Goal: Find specific page/section: Find specific page/section

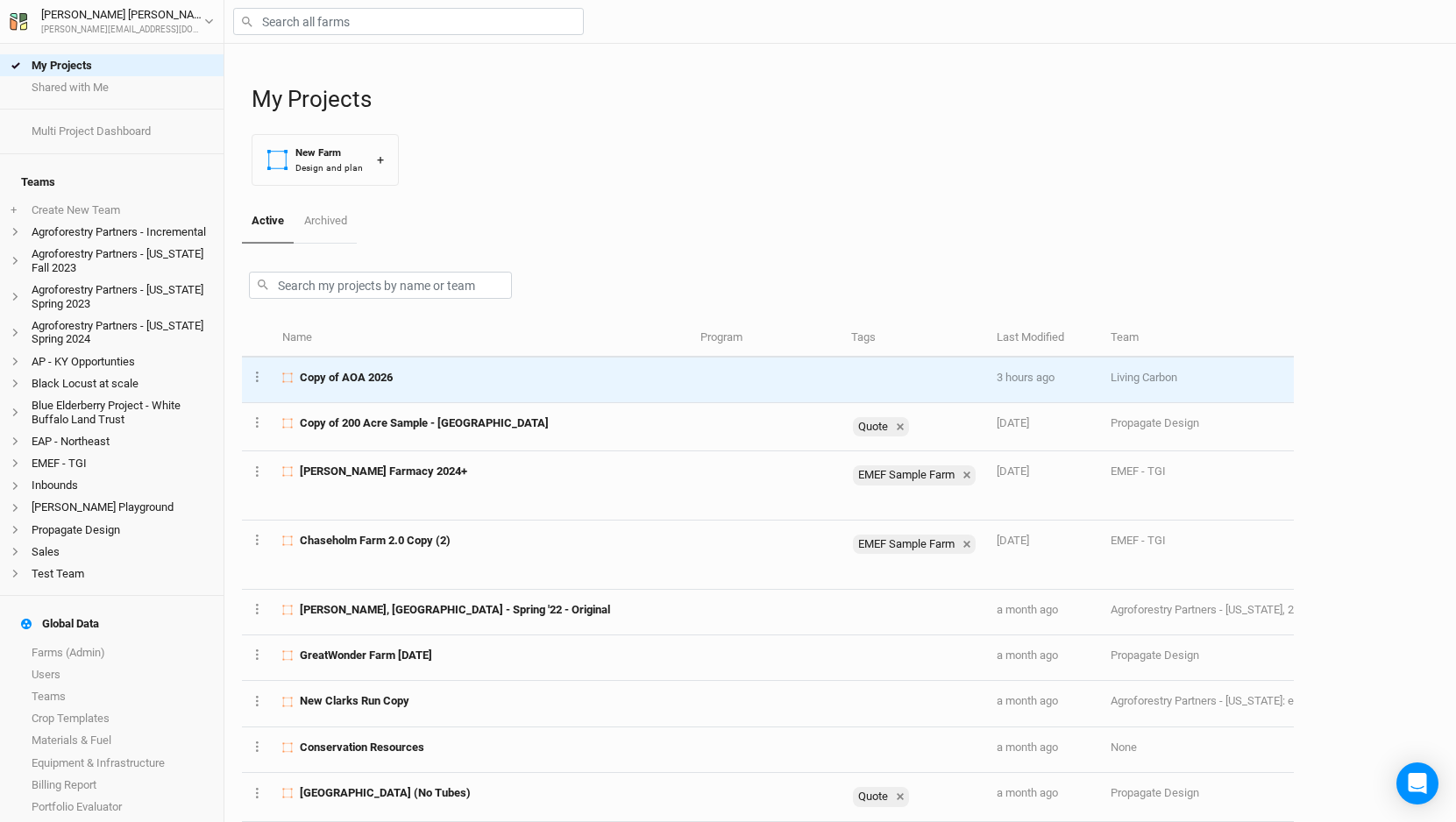
click at [364, 373] on span "Copy of AOA 2026" at bounding box center [346, 378] width 93 height 16
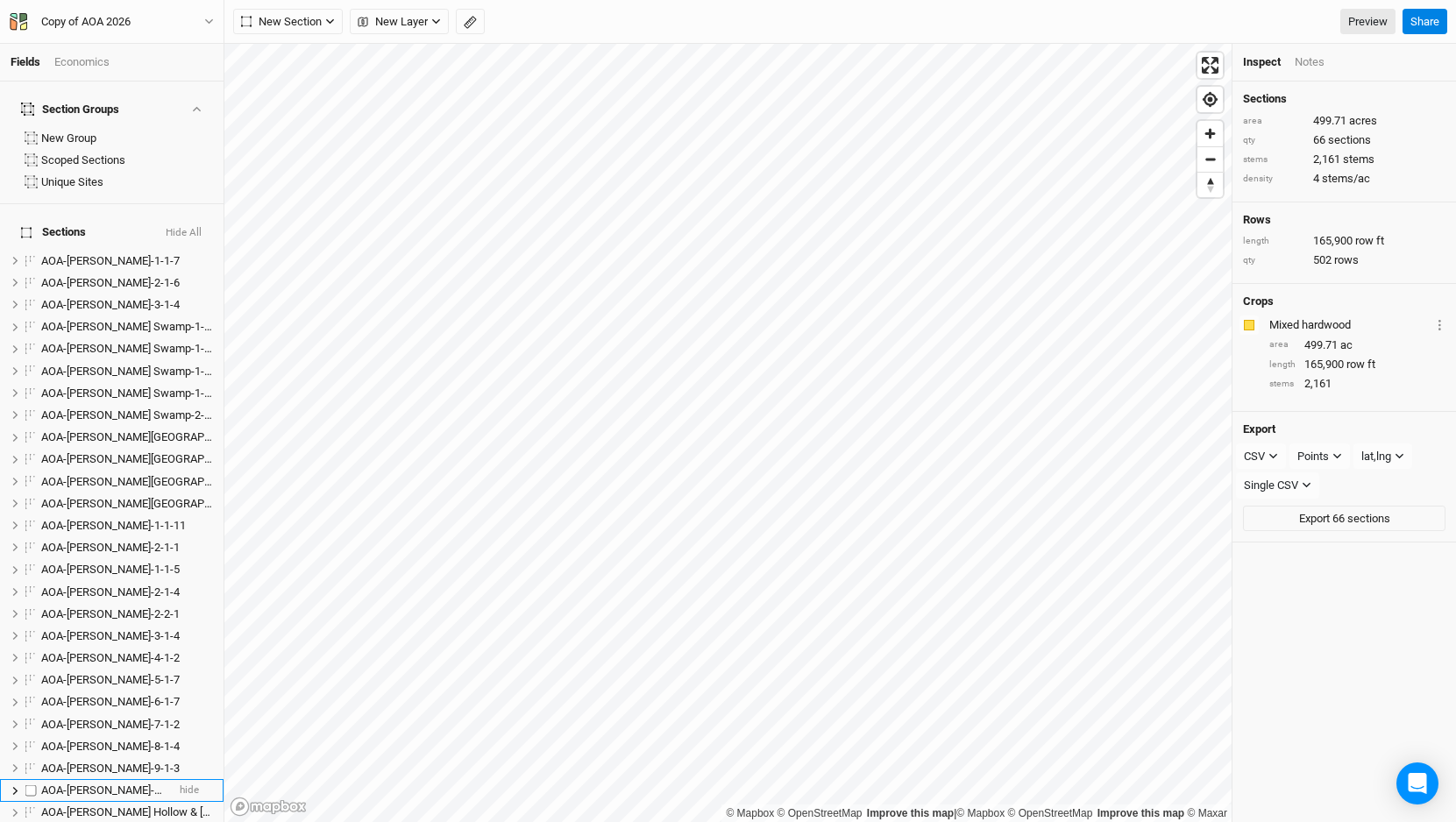
scroll to position [1449, 0]
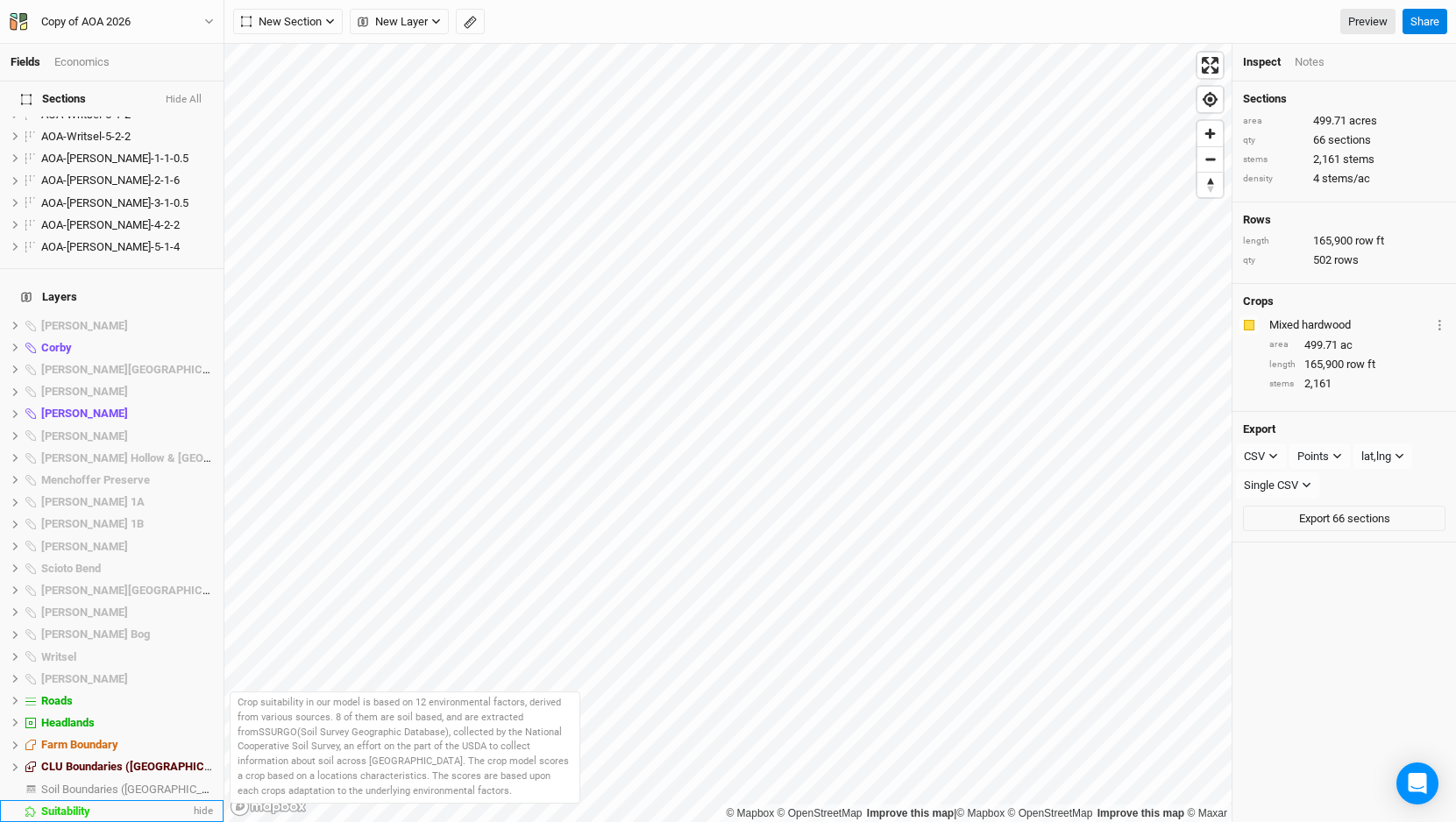
click at [105, 805] on div "Suitability" at bounding box center [115, 812] width 149 height 14
